Goal: Check status: Check status

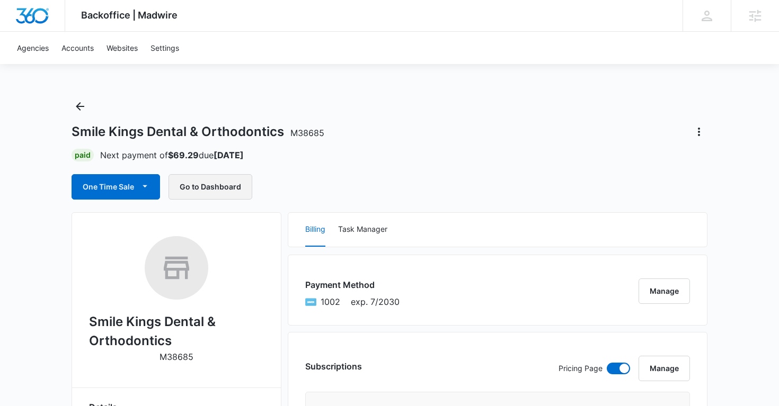
click at [226, 191] on button "Go to Dashboard" at bounding box center [210, 186] width 84 height 25
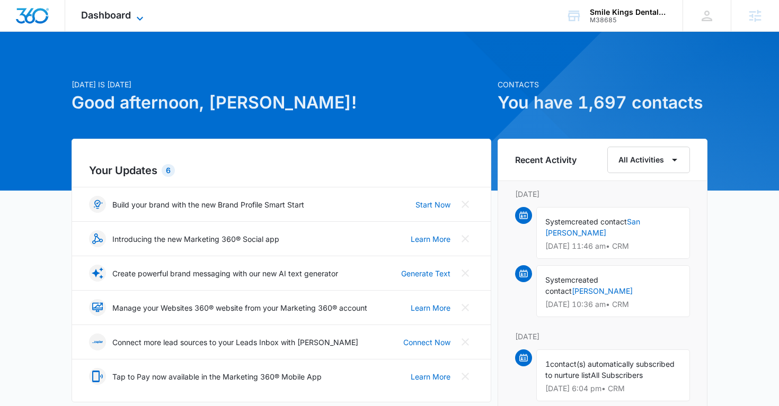
click at [142, 15] on icon at bounding box center [140, 18] width 13 height 13
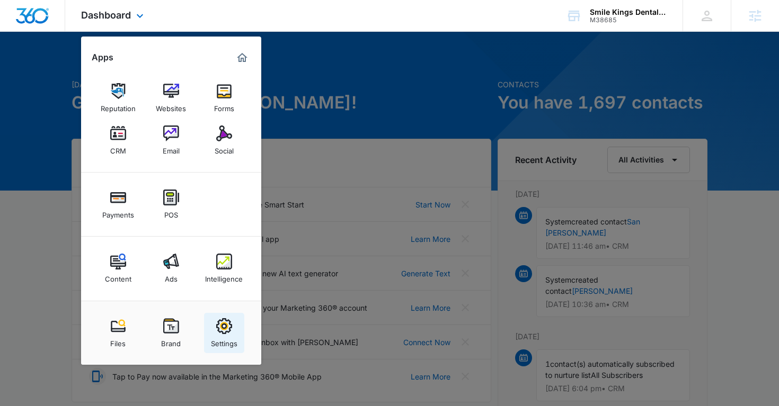
click at [233, 342] on div "Settings" at bounding box center [224, 341] width 26 height 14
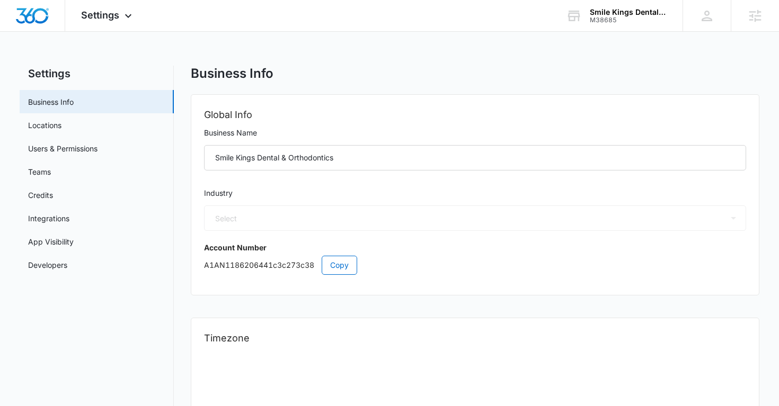
select select "US"
select select "America/Los_Angeles"
select select "15"
click at [97, 143] on link "Users & Permissions" at bounding box center [62, 148] width 69 height 11
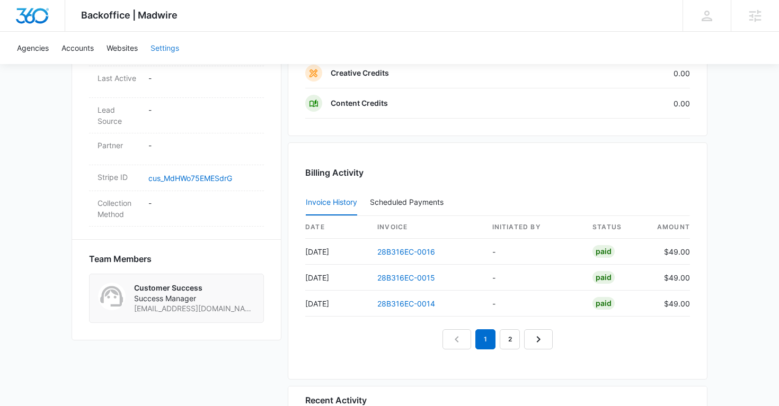
scroll to position [686, 0]
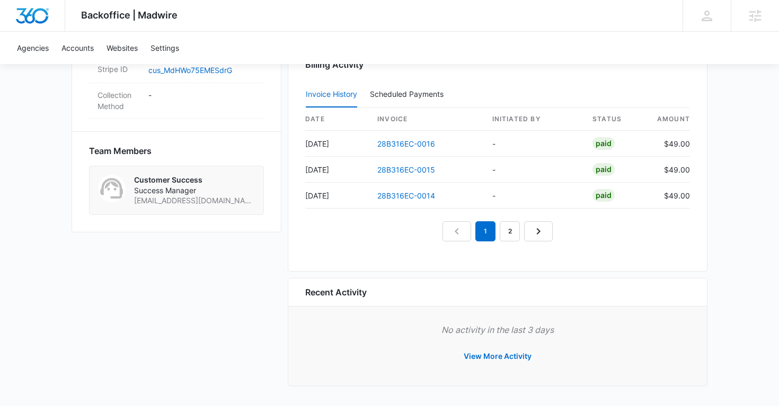
drag, startPoint x: 354, startPoint y: 144, endPoint x: 301, endPoint y: 144, distance: 53.0
click at [301, 144] on div "Billing Activity Invoice History Scheduled Payments 0 date invoice Initiated By…" at bounding box center [498, 152] width 420 height 237
drag, startPoint x: 358, startPoint y: 145, endPoint x: 306, endPoint y: 146, distance: 52.5
click at [306, 146] on td "[DATE]" at bounding box center [337, 144] width 64 height 26
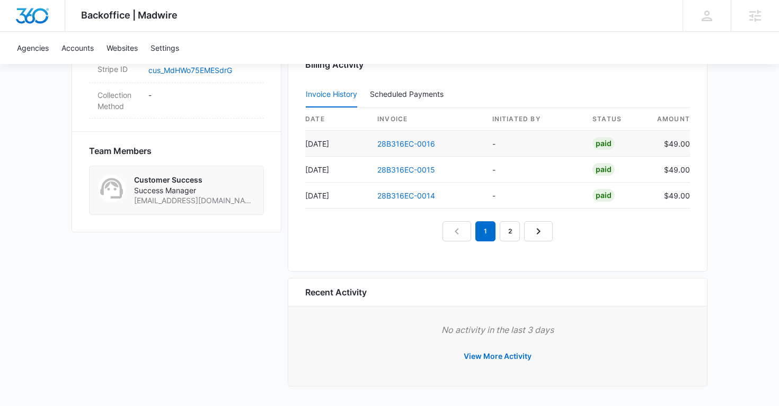
copy td "[DATE]"
